Goal: Information Seeking & Learning: Learn about a topic

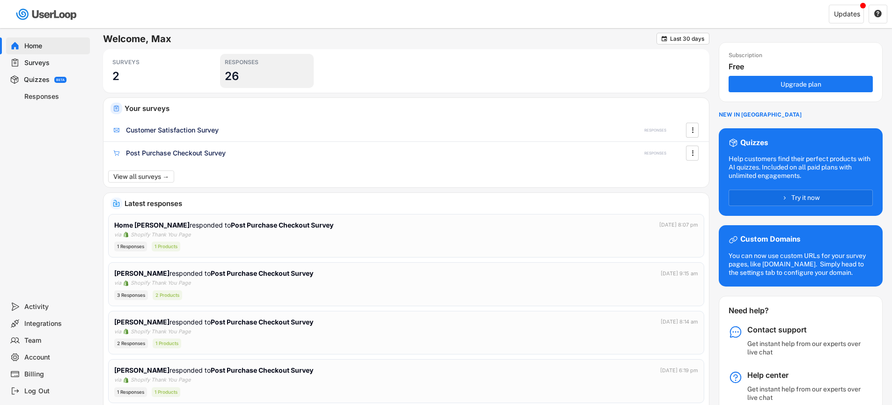
click at [258, 75] on div "RESPONSES 26" at bounding box center [267, 71] width 94 height 34
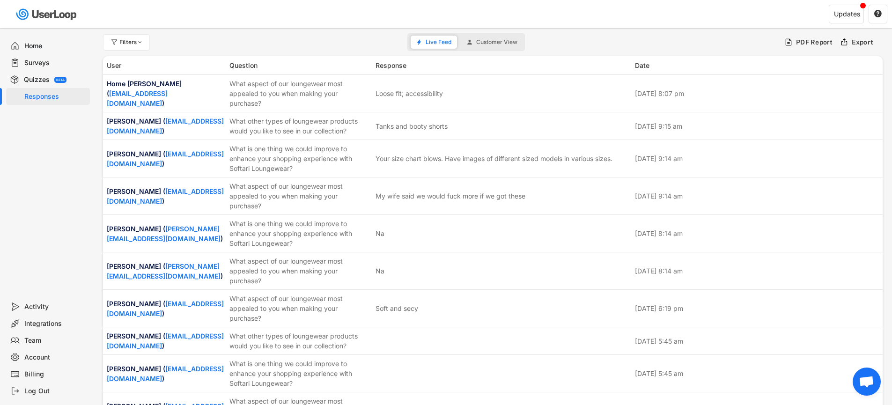
click at [33, 40] on div "Home" at bounding box center [48, 45] width 84 height 17
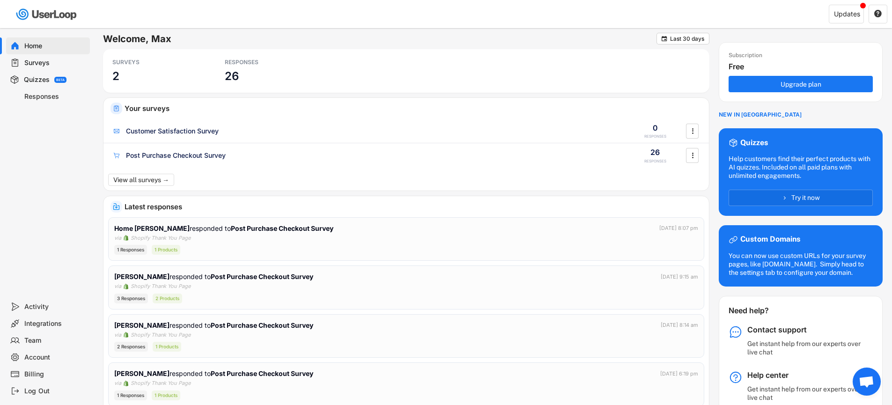
click at [40, 64] on div "Surveys" at bounding box center [55, 63] width 62 height 9
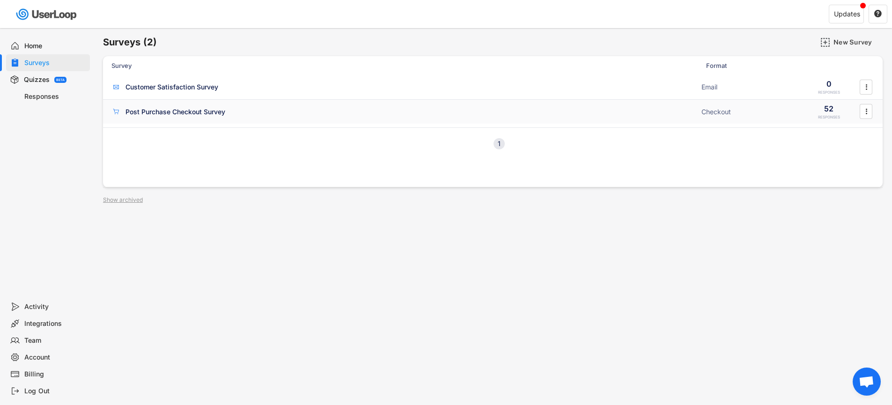
click at [677, 115] on div "Post Purchase Checkout Survey ACTIVE" at bounding box center [403, 112] width 584 height 10
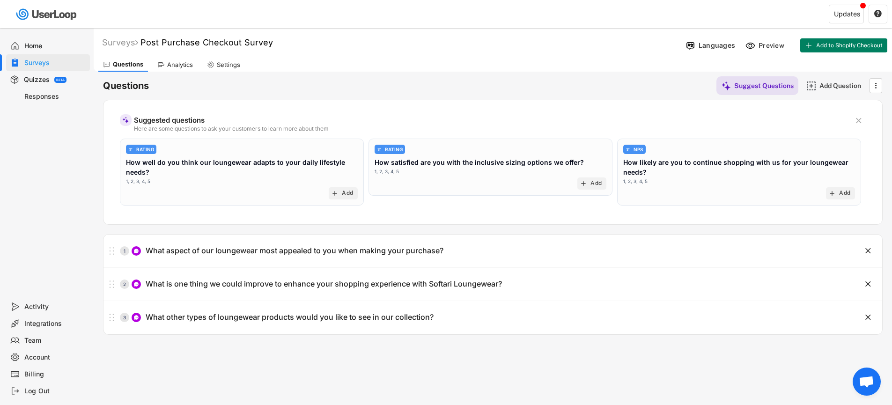
click at [183, 62] on div "Analytics" at bounding box center [180, 65] width 26 height 8
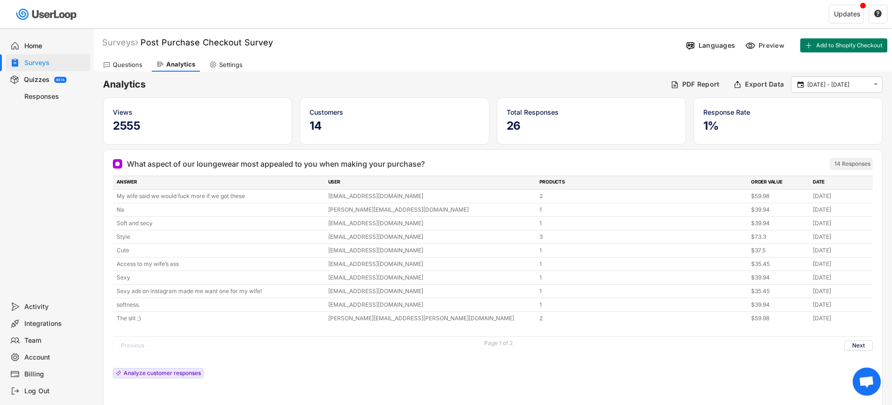
click at [43, 59] on div "Surveys" at bounding box center [55, 63] width 62 height 9
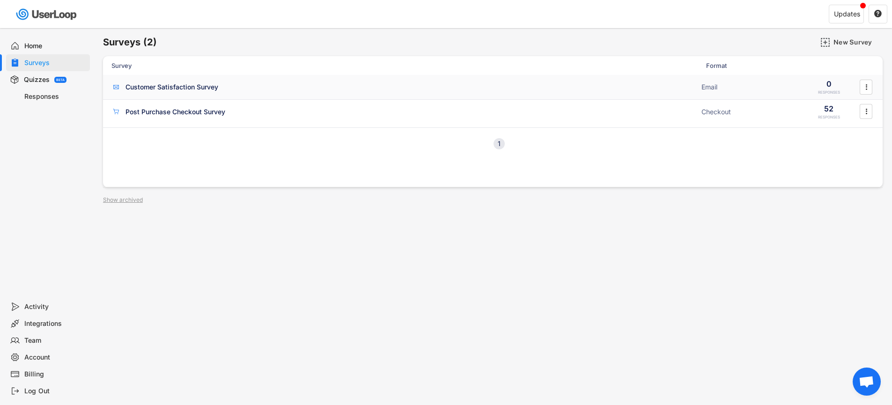
click at [201, 88] on div "Customer Satisfaction Survey" at bounding box center [171, 86] width 93 height 9
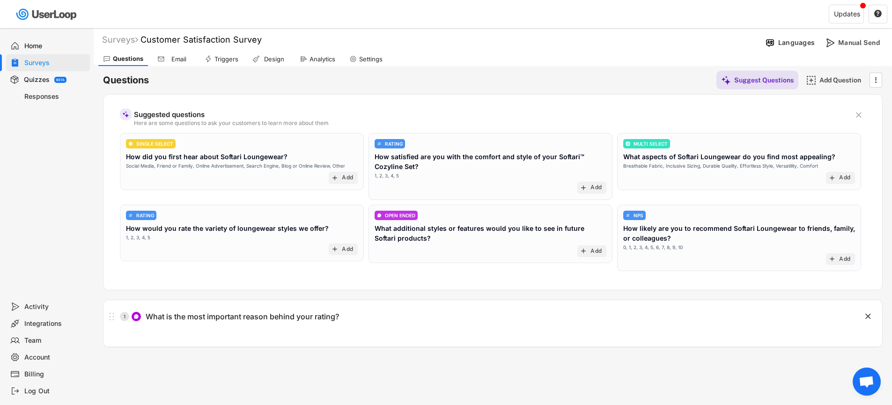
click at [160, 55] on icon at bounding box center [160, 58] width 7 height 7
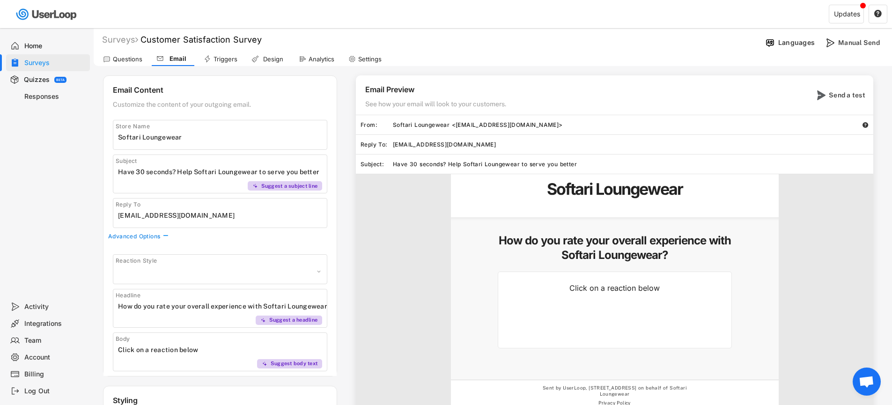
select select ""1348695171700984260__LOOKUP__1606924314316x911513506656550900""
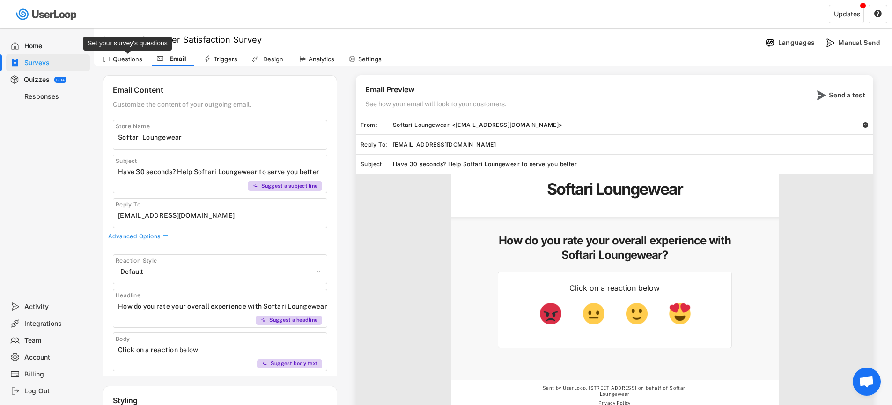
click at [125, 60] on div "Questions" at bounding box center [127, 59] width 29 height 8
